Goal: Navigation & Orientation: Find specific page/section

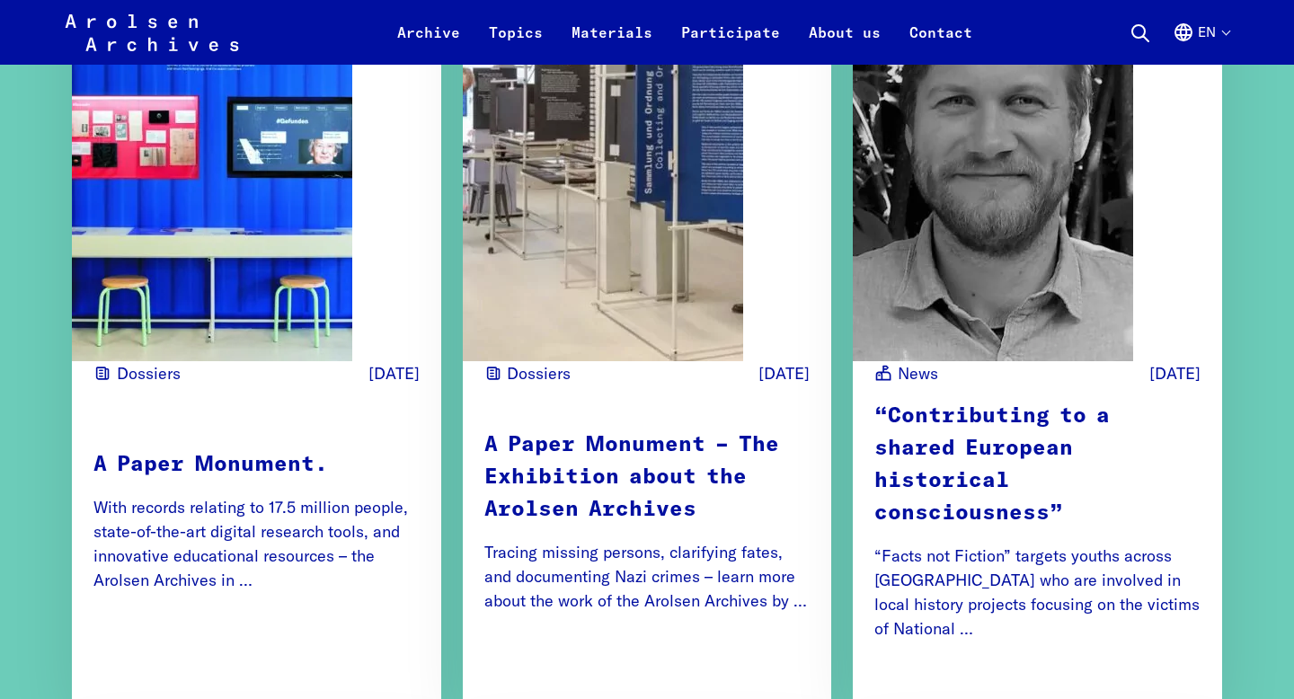
scroll to position [2225, 0]
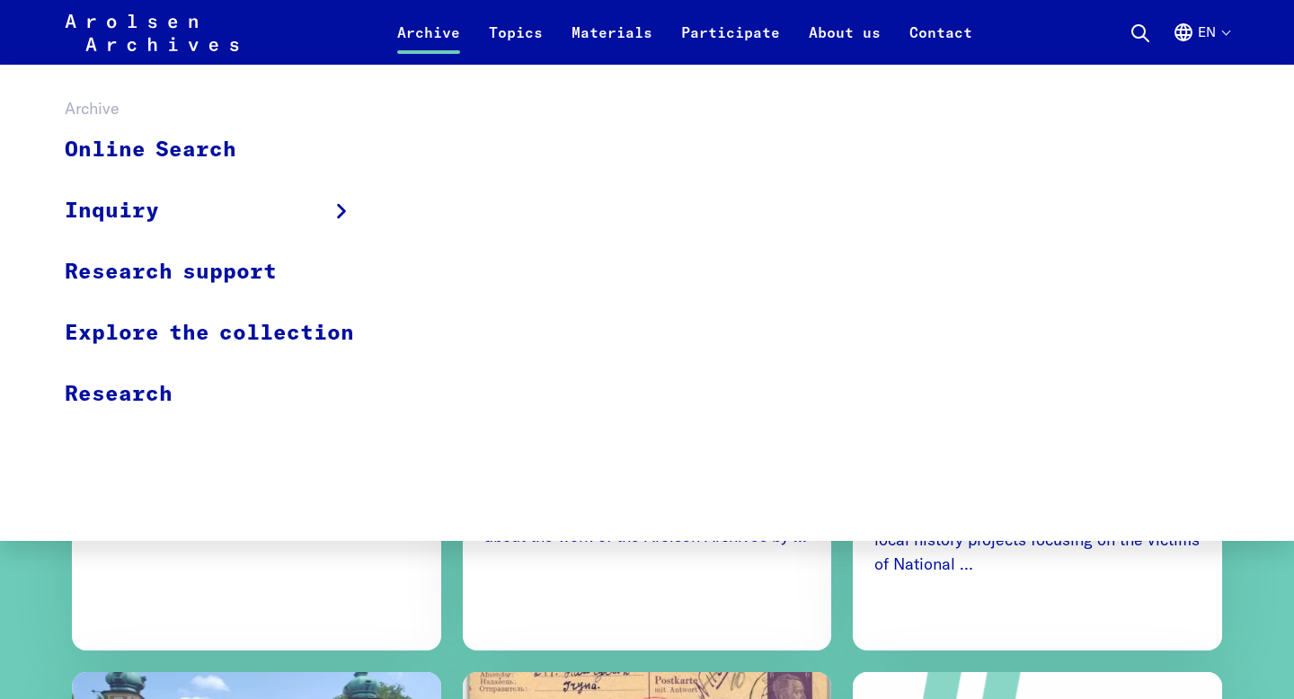
click at [413, 30] on link "Archive" at bounding box center [429, 43] width 92 height 43
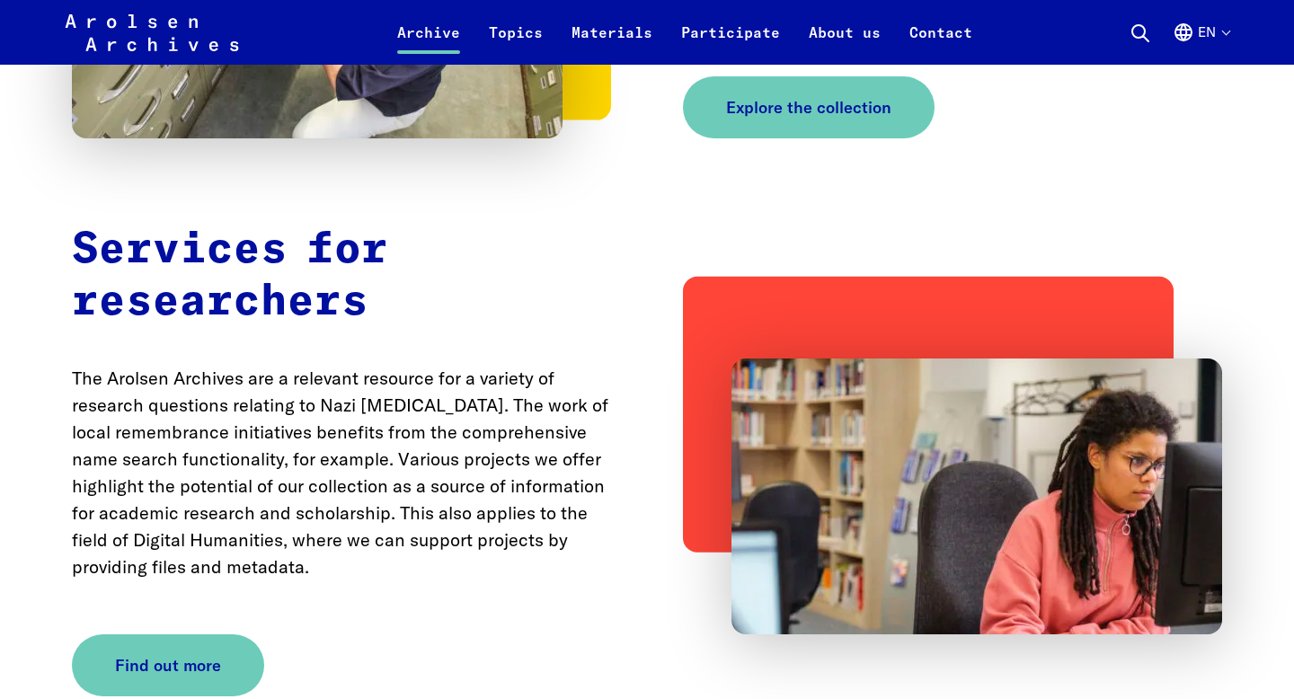
scroll to position [4151, 0]
